Goal: Task Accomplishment & Management: Manage account settings

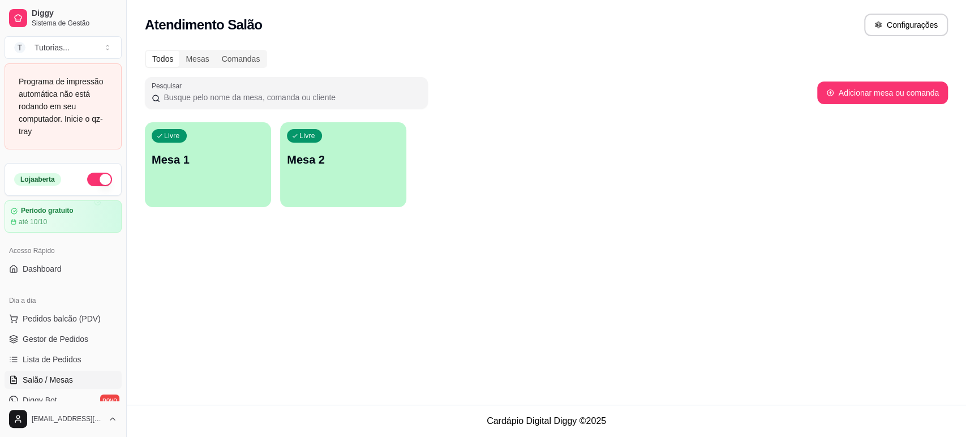
scroll to position [63, 0]
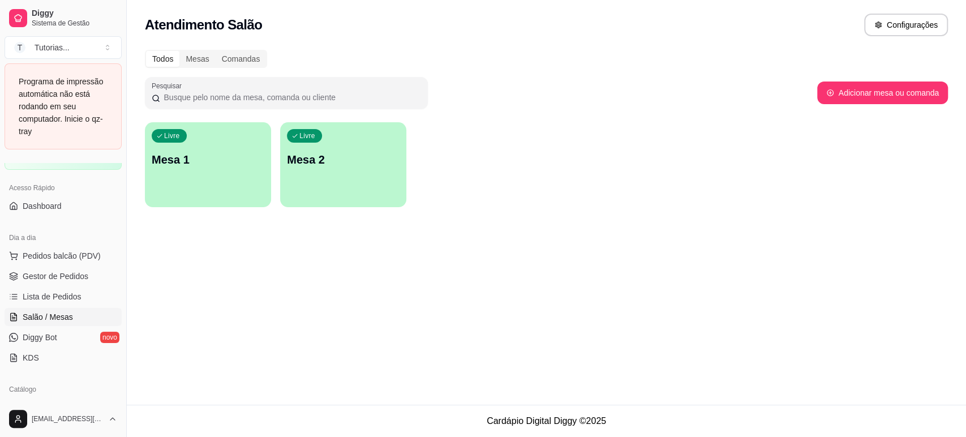
click at [228, 162] on p "Mesa 1" at bounding box center [208, 160] width 113 height 16
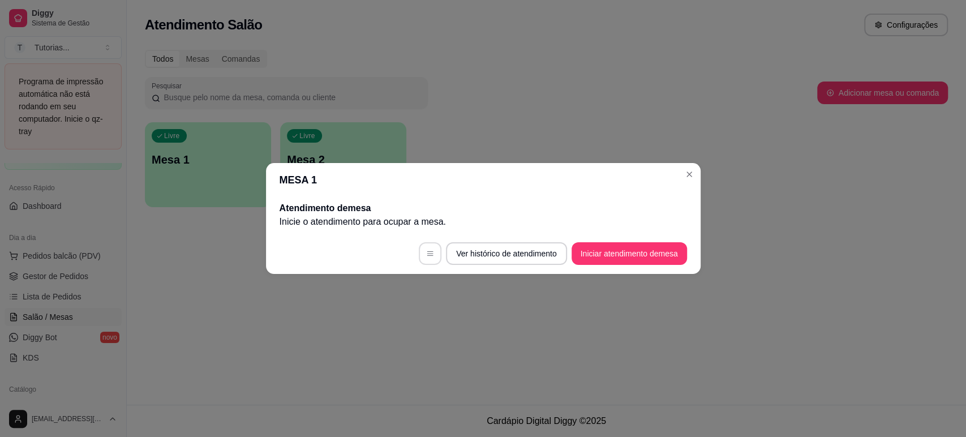
click at [426, 251] on icon "button" at bounding box center [430, 254] width 8 height 8
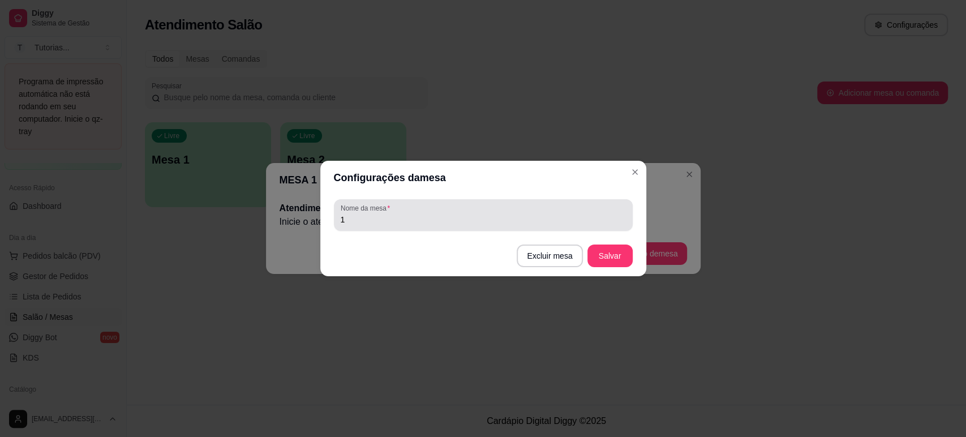
drag, startPoint x: 325, startPoint y: 222, endPoint x: 275, endPoint y: 218, distance: 50.5
click at [322, 221] on div "Nome da mesa 1" at bounding box center [483, 215] width 326 height 41
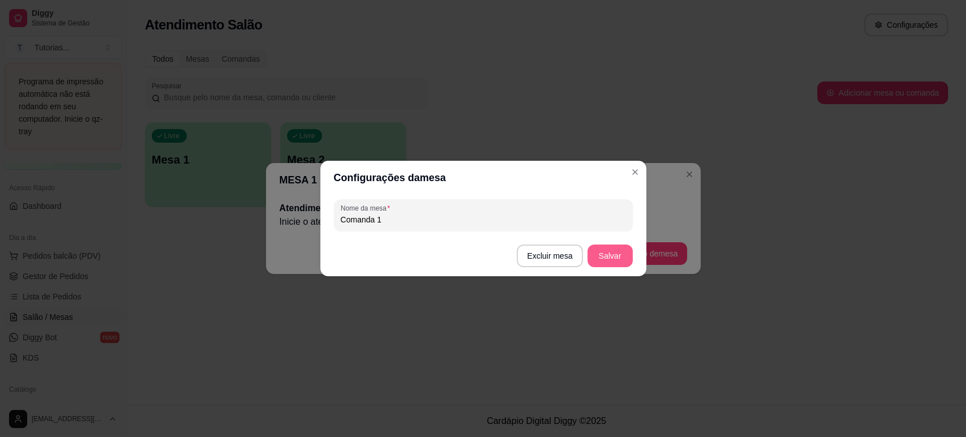
type input "Comanda 1"
click at [610, 251] on button "Salvar" at bounding box center [610, 256] width 45 height 23
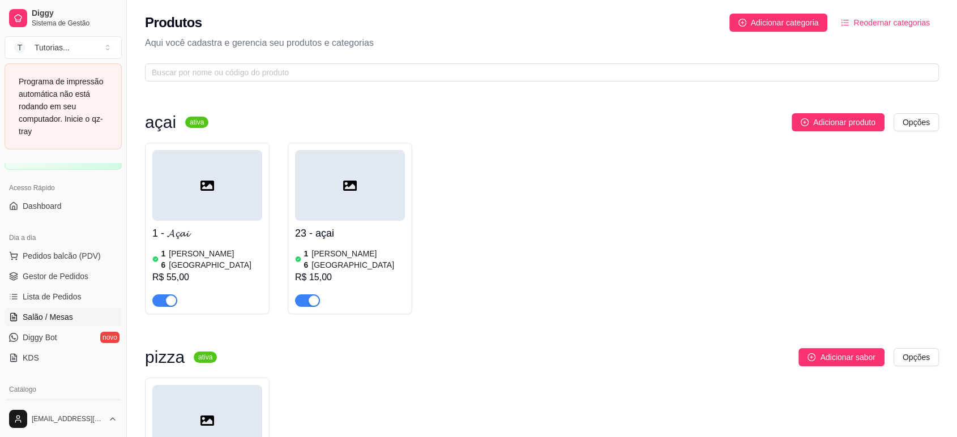
click at [59, 310] on link "Salão / Mesas" at bounding box center [63, 317] width 117 height 18
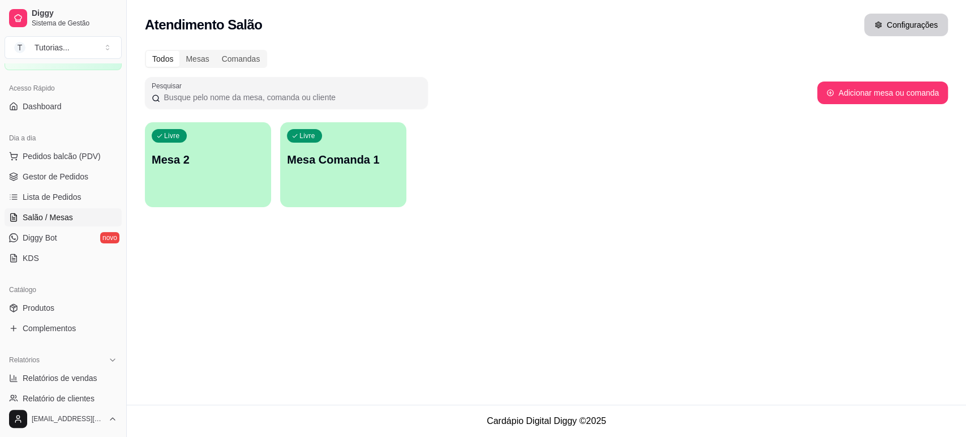
click at [884, 35] on div "Atendimento Salão Configurações" at bounding box center [547, 21] width 840 height 43
click at [885, 26] on button "Configurações" at bounding box center [907, 25] width 84 height 23
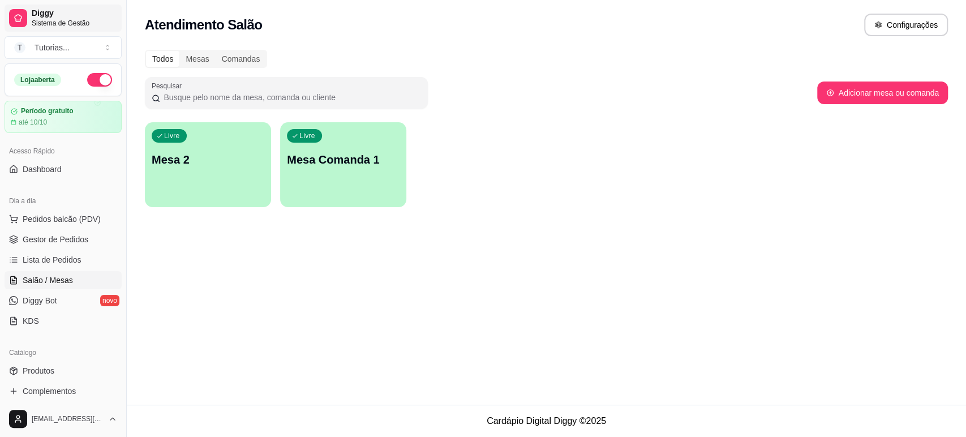
click at [70, 17] on span "Diggy" at bounding box center [74, 13] width 85 height 10
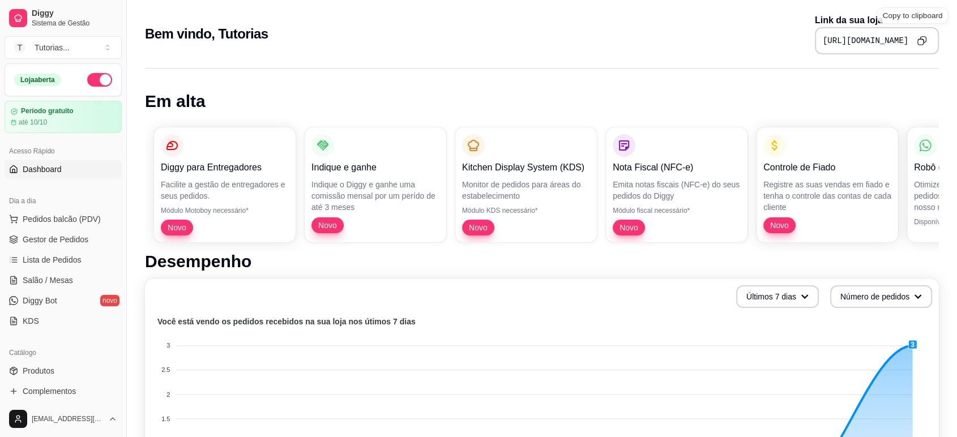
click at [924, 41] on icon "Copy to clipboard" at bounding box center [922, 41] width 10 height 10
